Goal: Ask a question

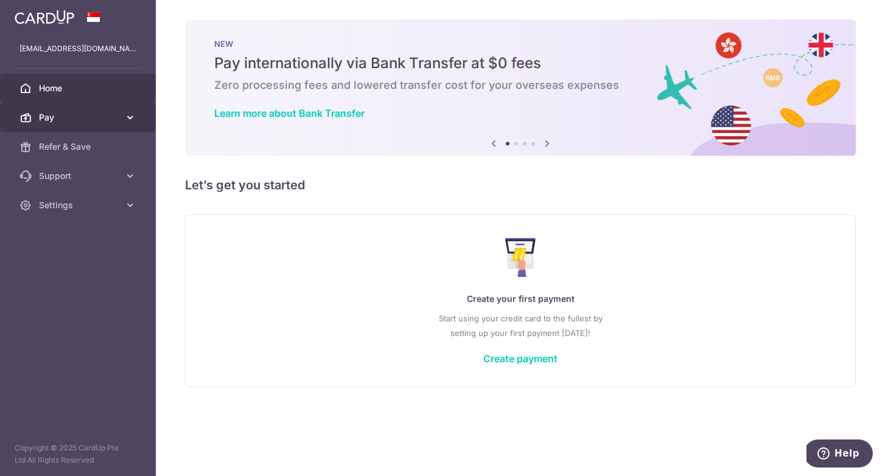
click at [131, 119] on icon at bounding box center [130, 117] width 12 height 12
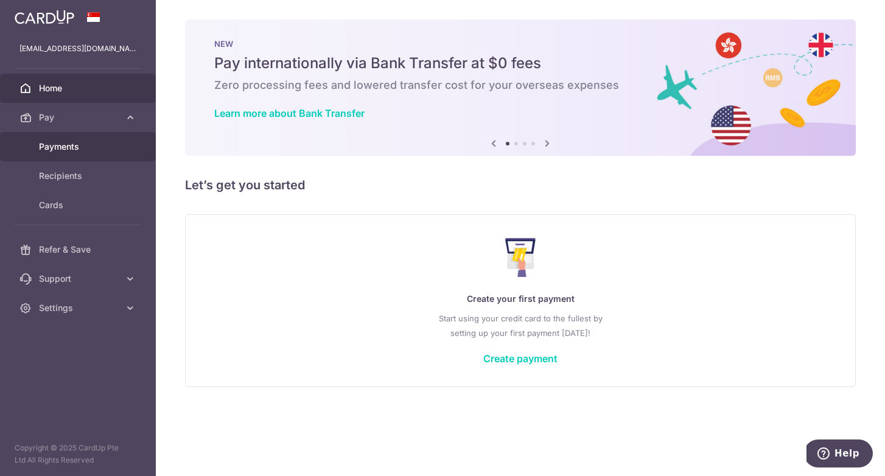
click at [73, 150] on span "Payments" at bounding box center [79, 147] width 80 height 12
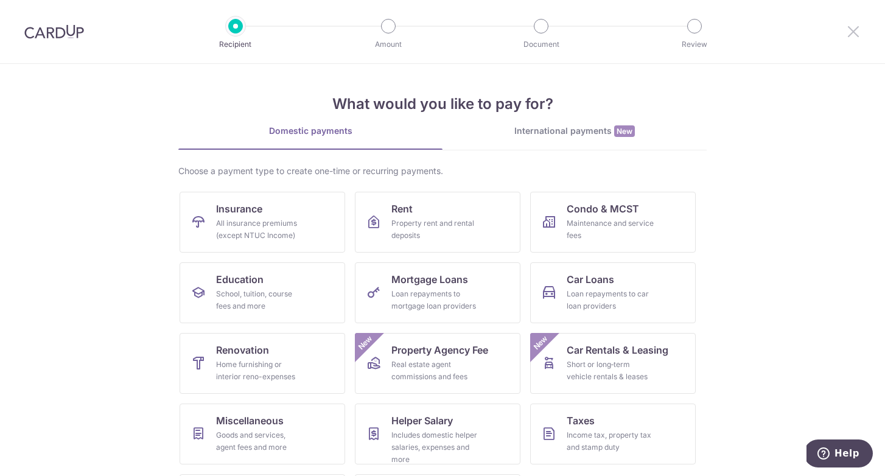
click at [855, 35] on icon at bounding box center [853, 31] width 15 height 15
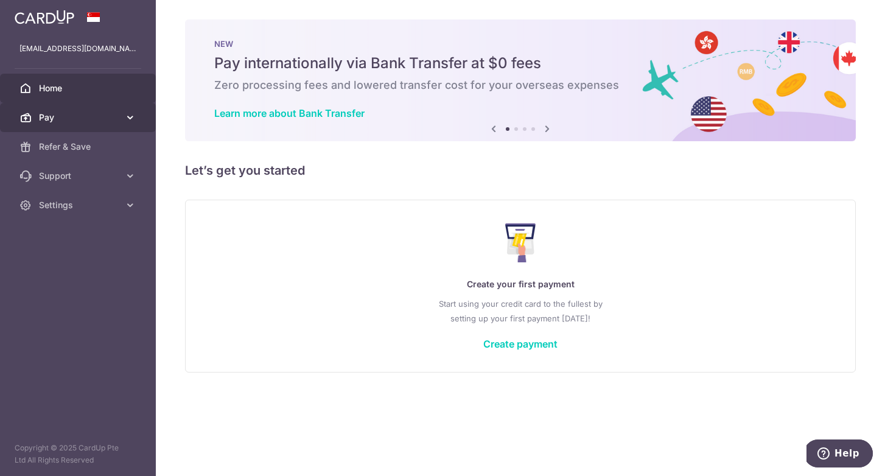
click at [126, 118] on icon at bounding box center [130, 117] width 12 height 12
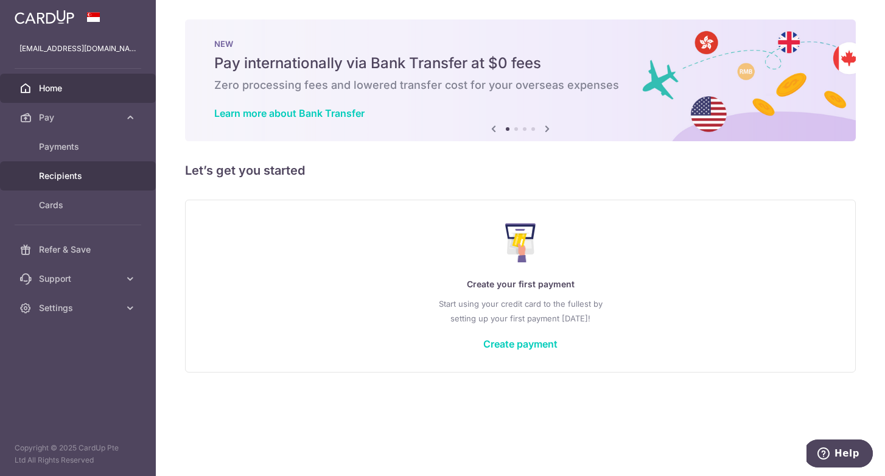
click at [72, 180] on span "Recipients" at bounding box center [79, 176] width 80 height 12
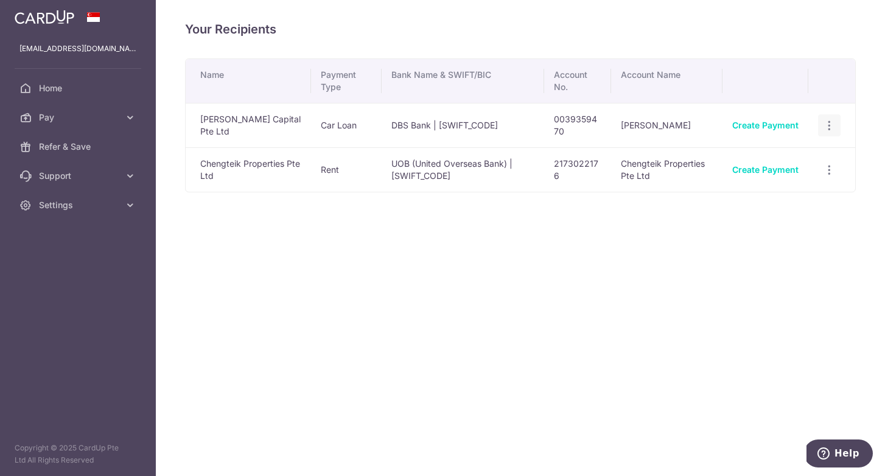
click at [831, 128] on icon "button" at bounding box center [829, 125] width 13 height 13
click at [769, 157] on span "View/Edit" at bounding box center [789, 159] width 83 height 15
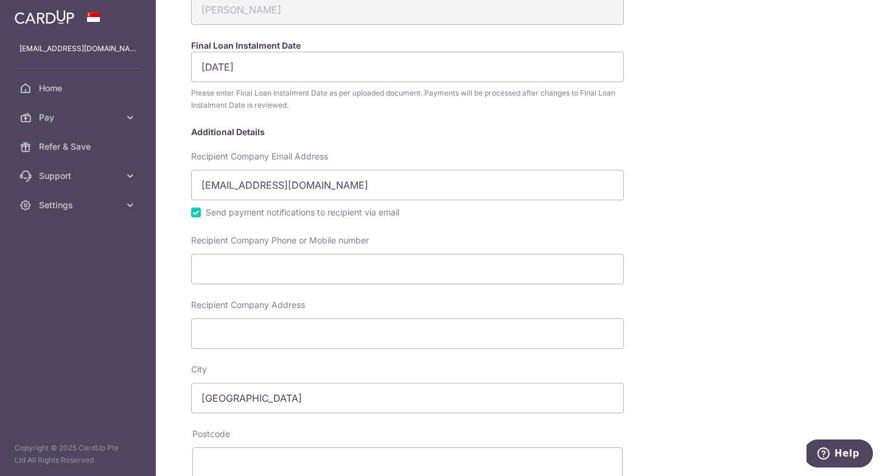
scroll to position [231, 0]
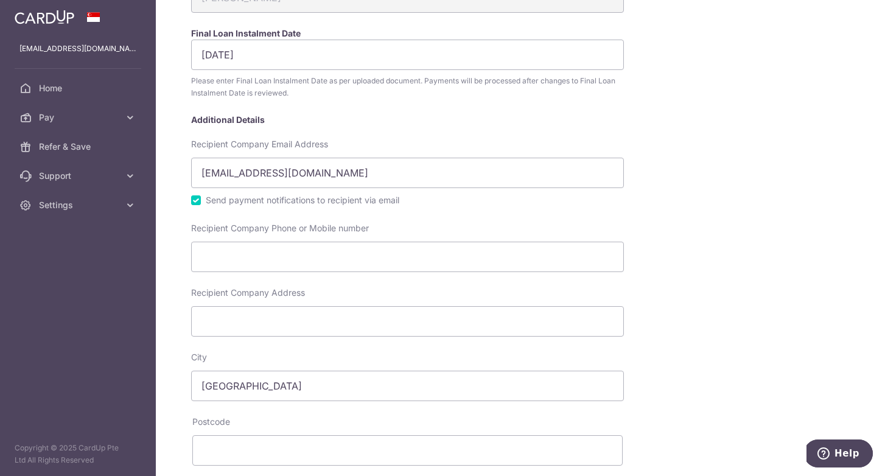
click at [197, 201] on input "Send payment notifications to recipient via email" at bounding box center [196, 200] width 10 height 10
checkbox input "false"
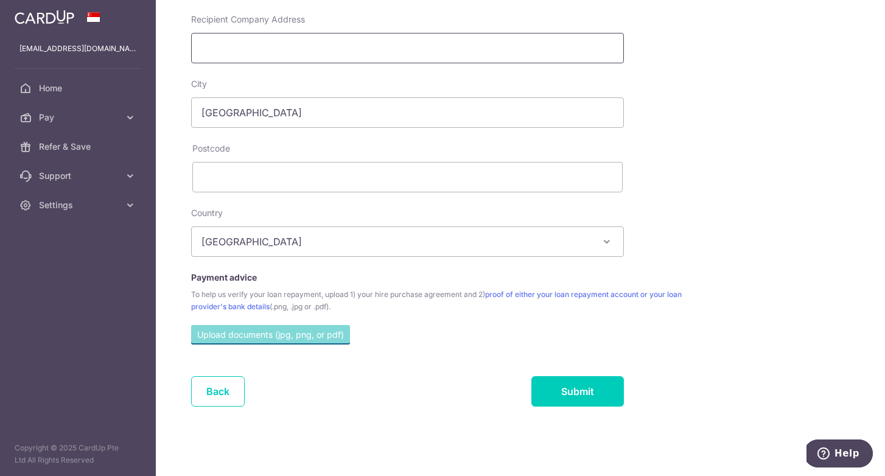
scroll to position [507, 0]
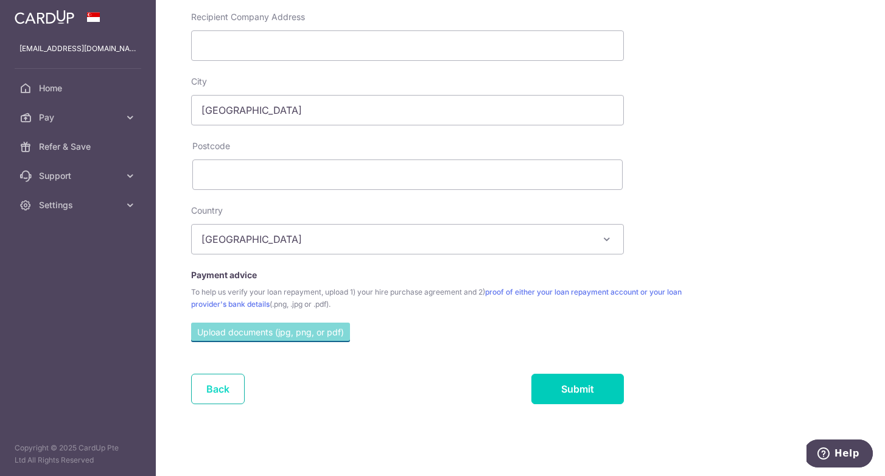
click at [217, 388] on link "Back" at bounding box center [218, 389] width 54 height 30
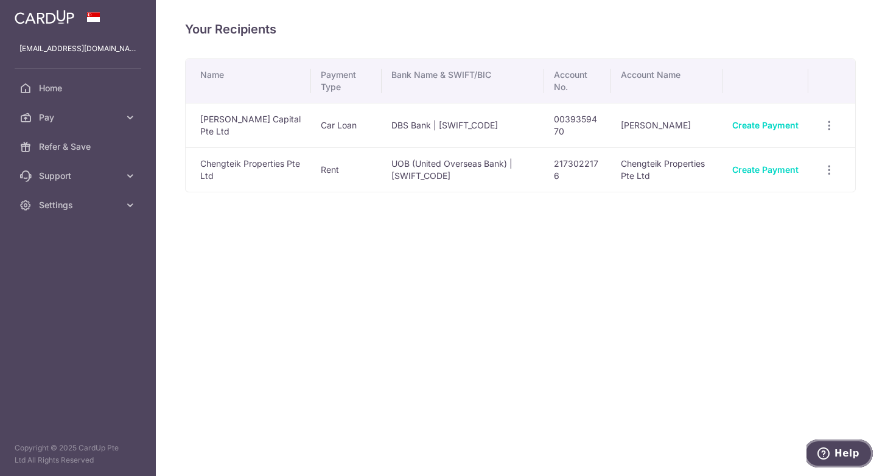
click at [826, 455] on icon "Help" at bounding box center [824, 454] width 12 height 12
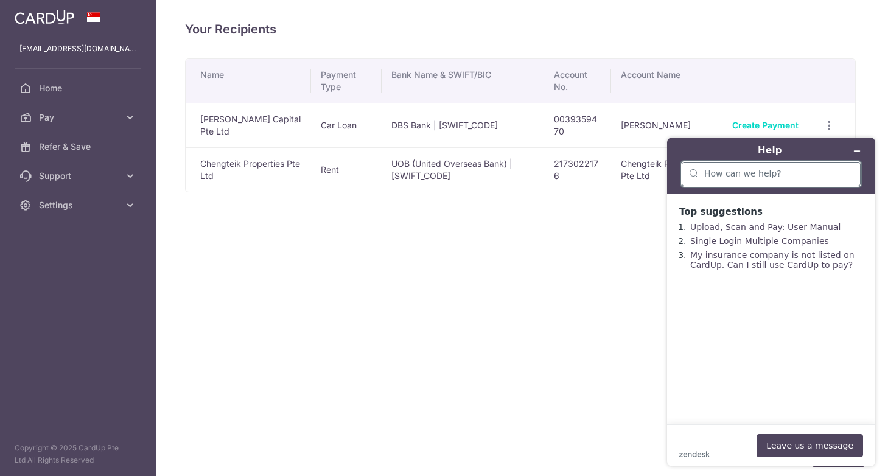
click at [798, 177] on input "search" at bounding box center [779, 174] width 149 height 11
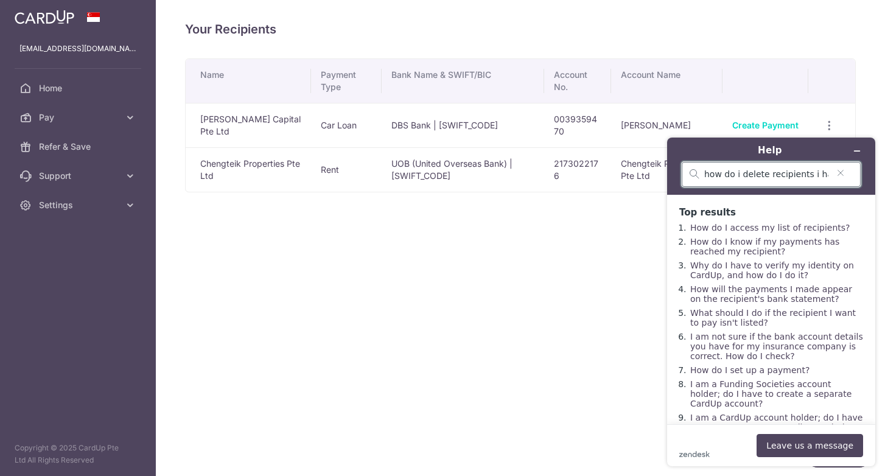
click at [756, 178] on input "how do i delete recipients i have not sent payment to?" at bounding box center [767, 174] width 124 height 11
type input "how to delete recipients"
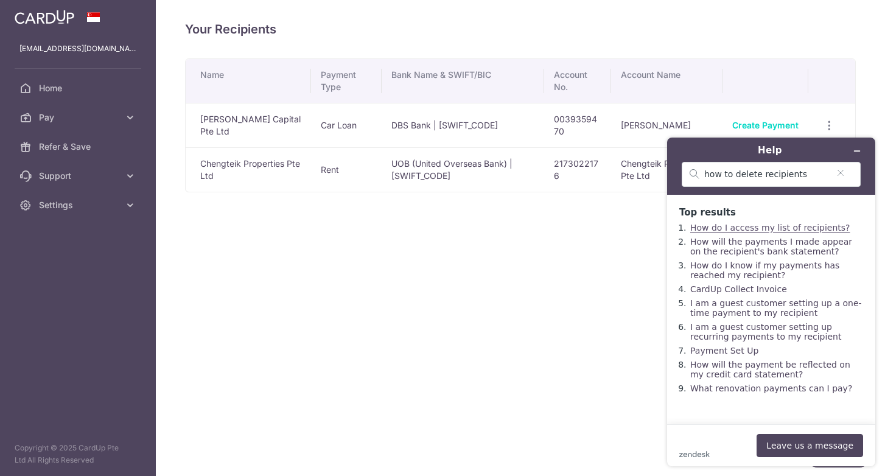
click at [765, 228] on link "How do I access my list of recipients?" at bounding box center [771, 228] width 160 height 10
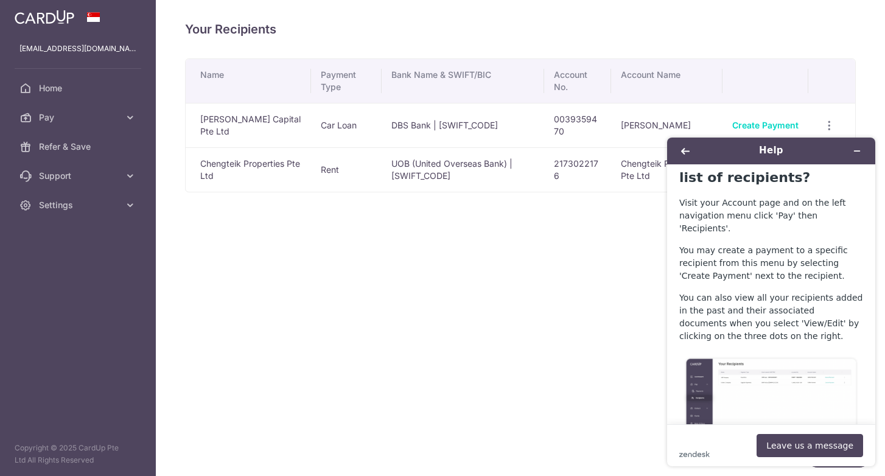
scroll to position [47, 0]
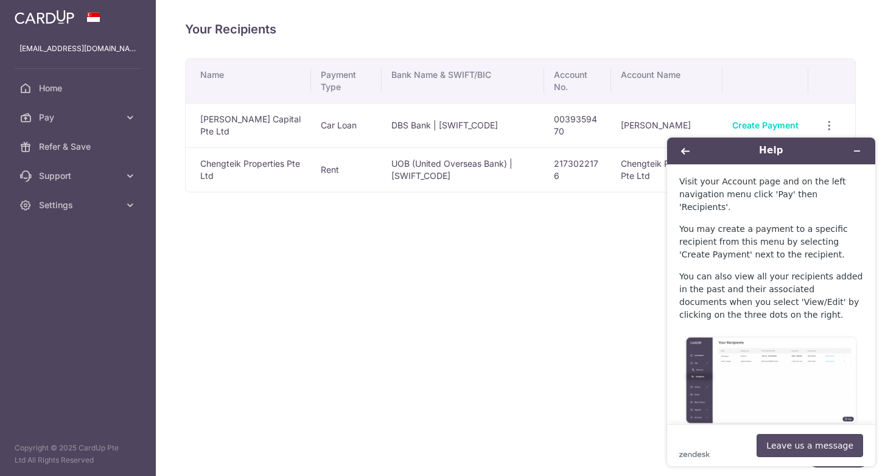
click at [810, 447] on button "Leave us a message" at bounding box center [810, 445] width 107 height 23
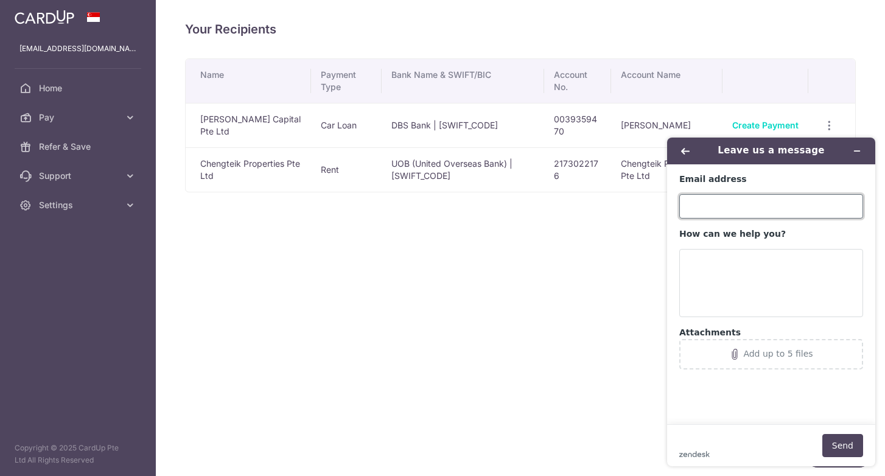
click at [777, 208] on input "Email address" at bounding box center [772, 206] width 184 height 24
type input "[EMAIL_ADDRESS][DOMAIN_NAME]"
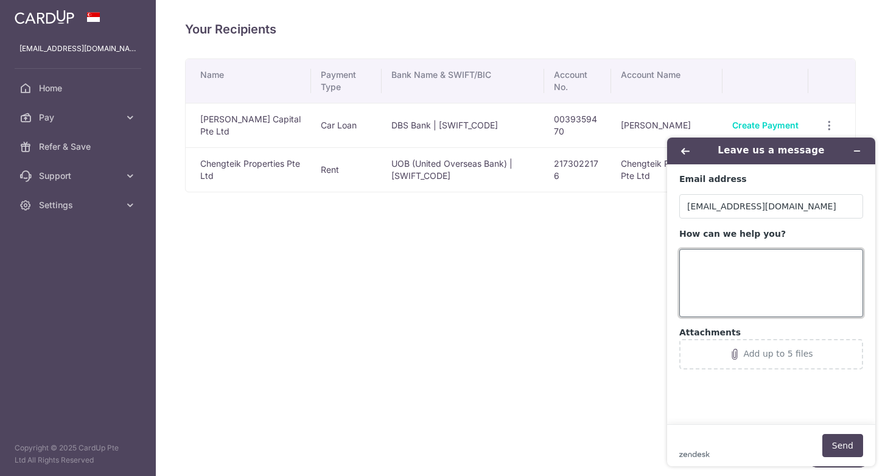
click at [733, 274] on textarea "How can we help you?" at bounding box center [772, 283] width 184 height 68
type textarea "How do i delete a recipient?"
click at [851, 441] on button "Send" at bounding box center [843, 445] width 41 height 23
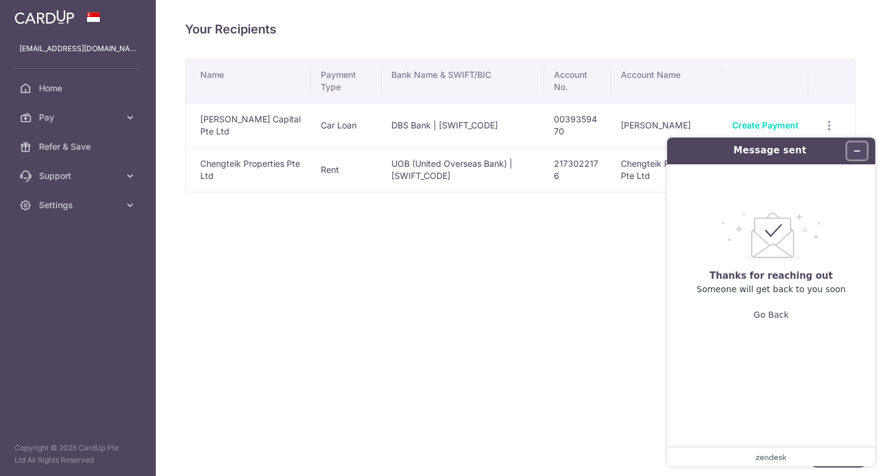
click at [859, 149] on icon "Minimize widget" at bounding box center [857, 151] width 9 height 9
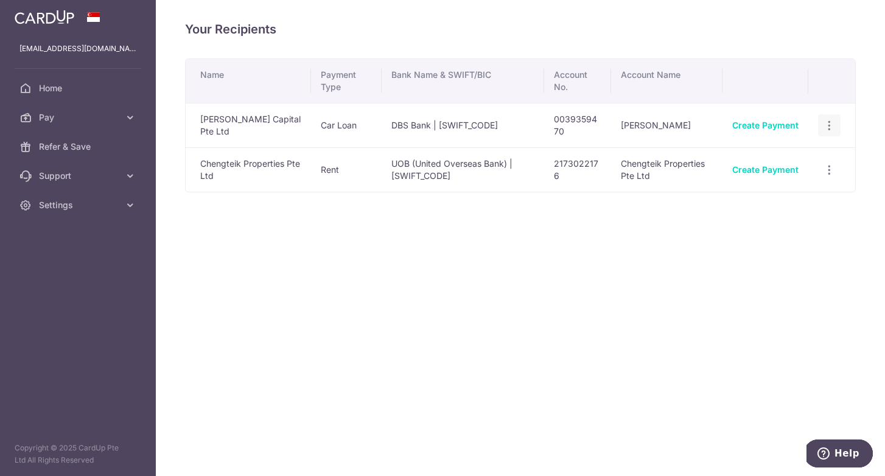
click at [831, 128] on icon "button" at bounding box center [829, 125] width 13 height 13
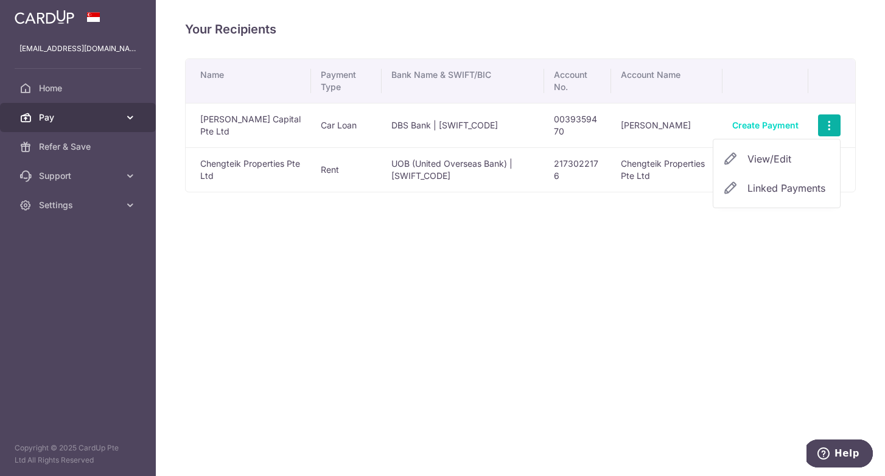
click at [134, 123] on icon at bounding box center [130, 117] width 12 height 12
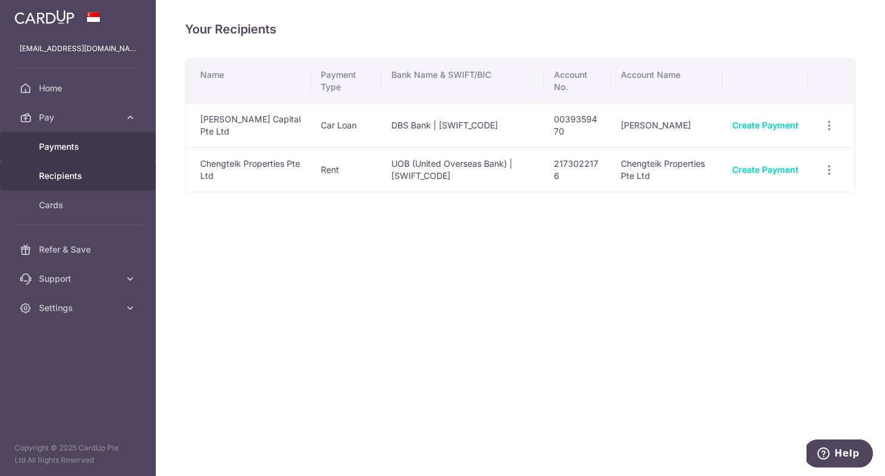
click at [94, 150] on span "Payments" at bounding box center [79, 147] width 80 height 12
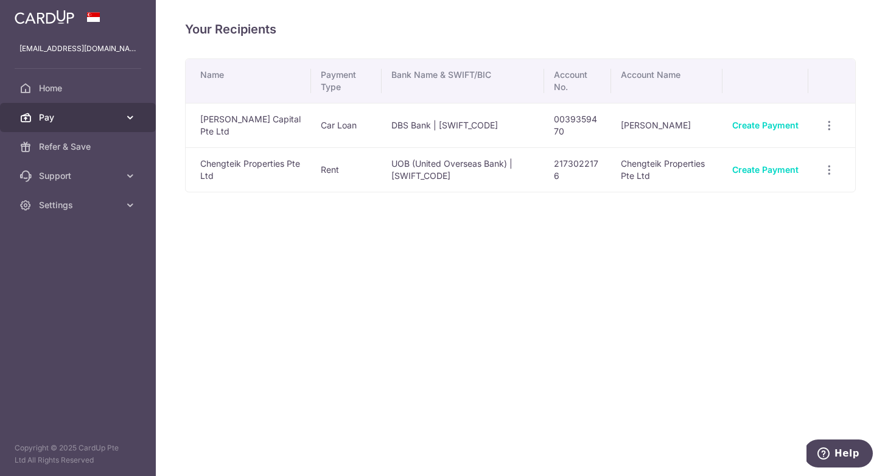
click at [98, 113] on span "Pay" at bounding box center [79, 117] width 80 height 12
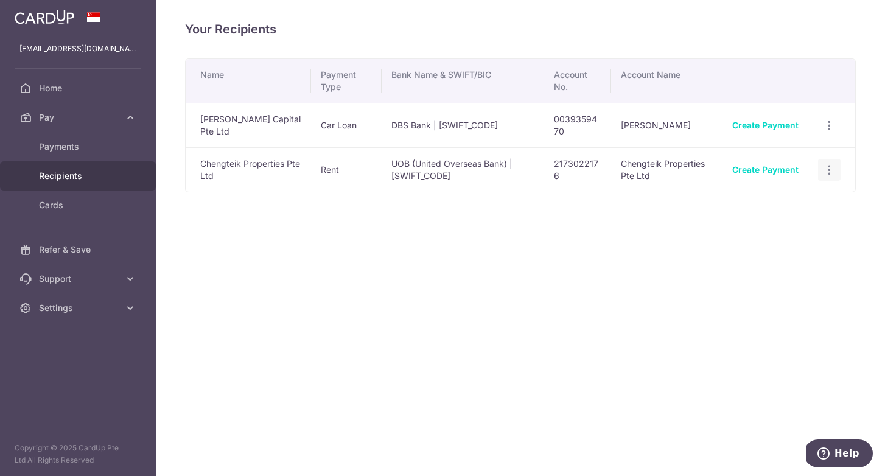
click at [827, 171] on icon "button" at bounding box center [829, 170] width 13 height 13
click at [776, 202] on span "View/Edit" at bounding box center [789, 203] width 83 height 15
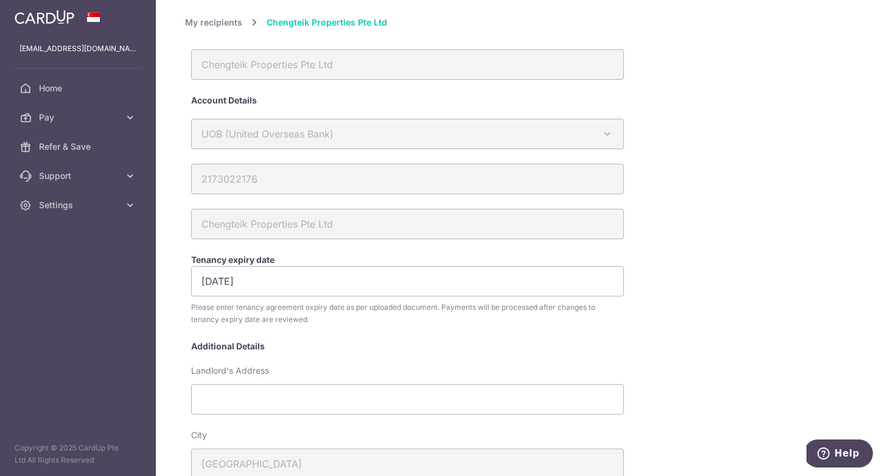
scroll to position [358, 0]
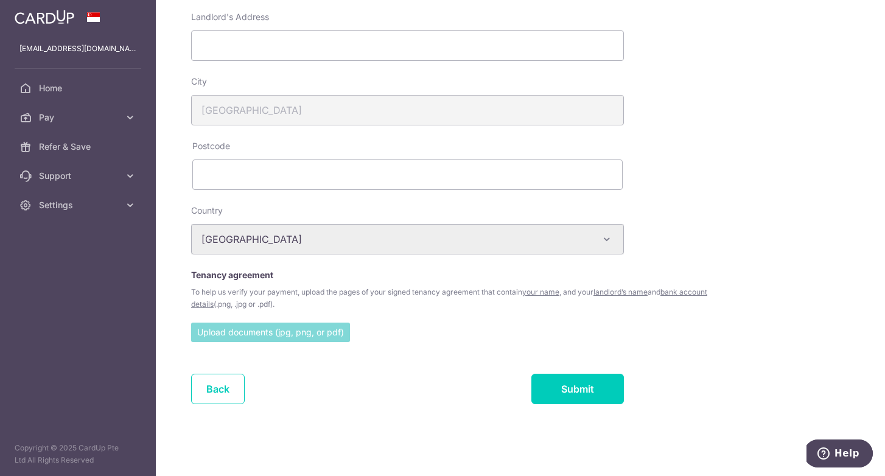
click at [305, 334] on input "file" at bounding box center [270, 332] width 159 height 18
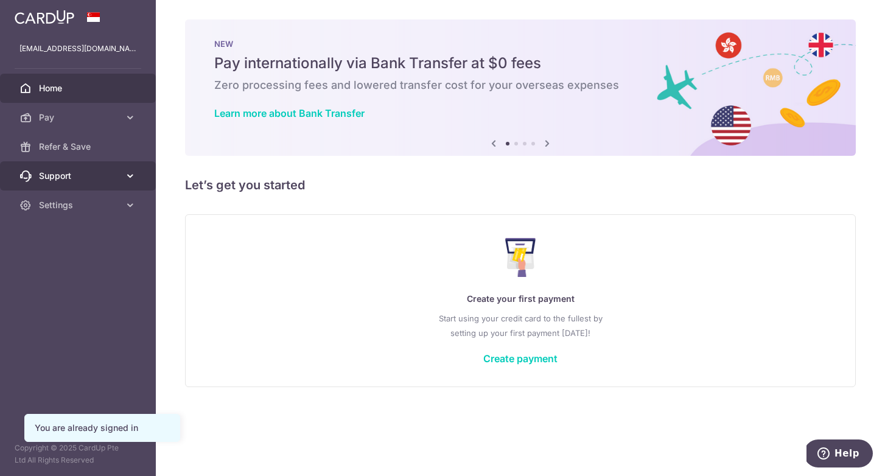
click at [56, 182] on link "Support" at bounding box center [78, 175] width 156 height 29
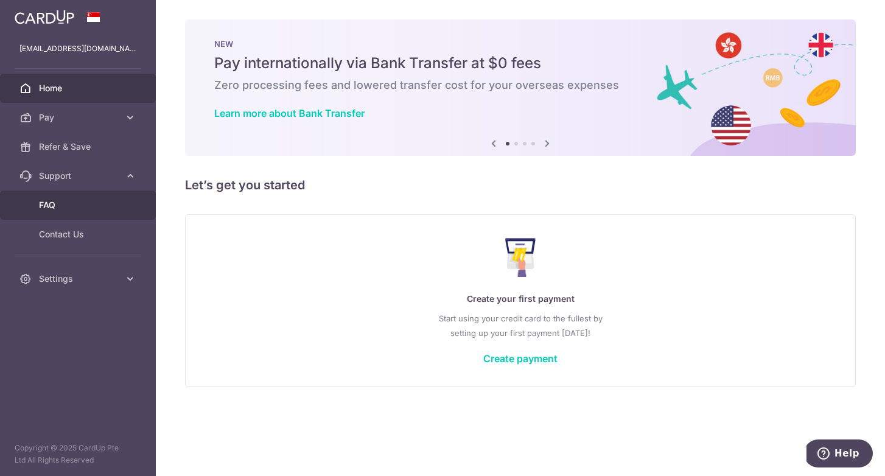
click at [57, 205] on span "FAQ" at bounding box center [79, 205] width 80 height 12
